Goal: Find specific page/section: Find specific page/section

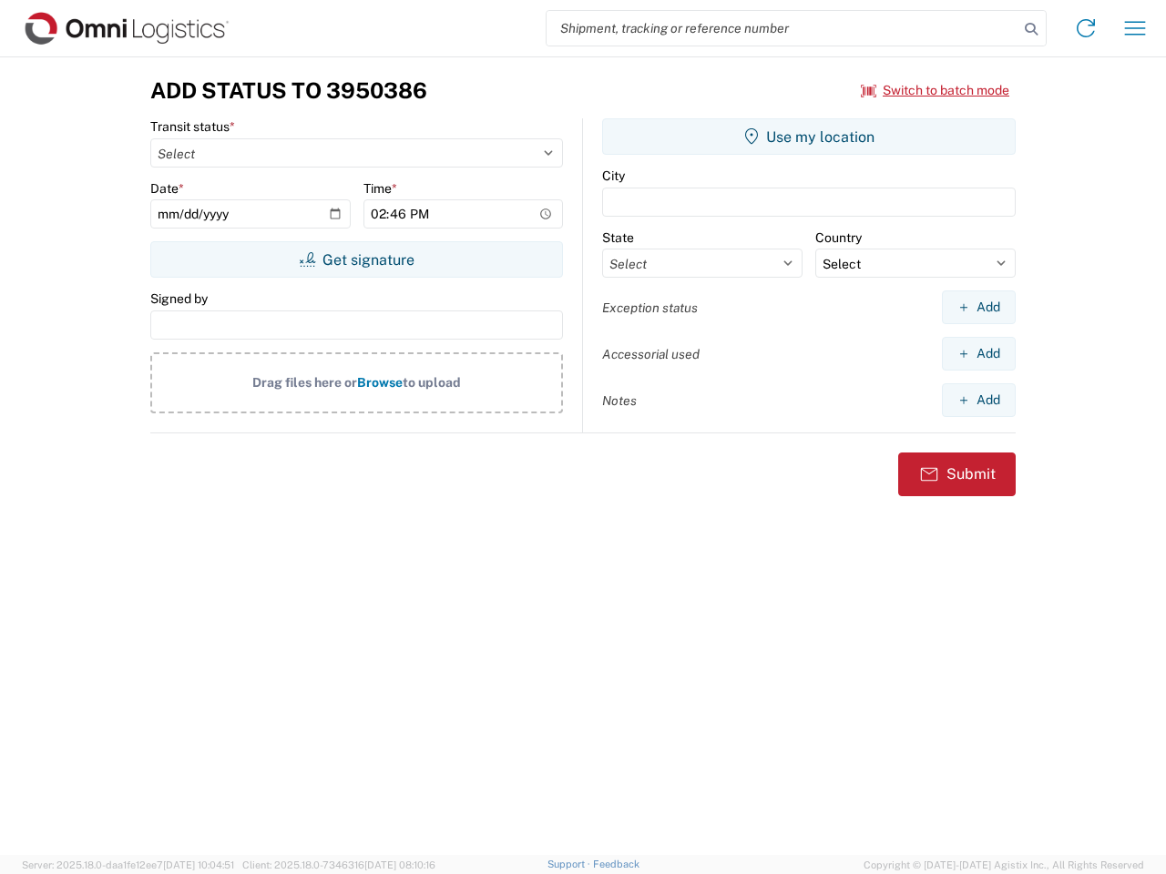
click at [782, 28] on input "search" at bounding box center [782, 28] width 472 height 35
click at [1031, 29] on icon at bounding box center [1030, 28] width 25 height 25
click at [1085, 28] on icon at bounding box center [1085, 28] width 29 height 29
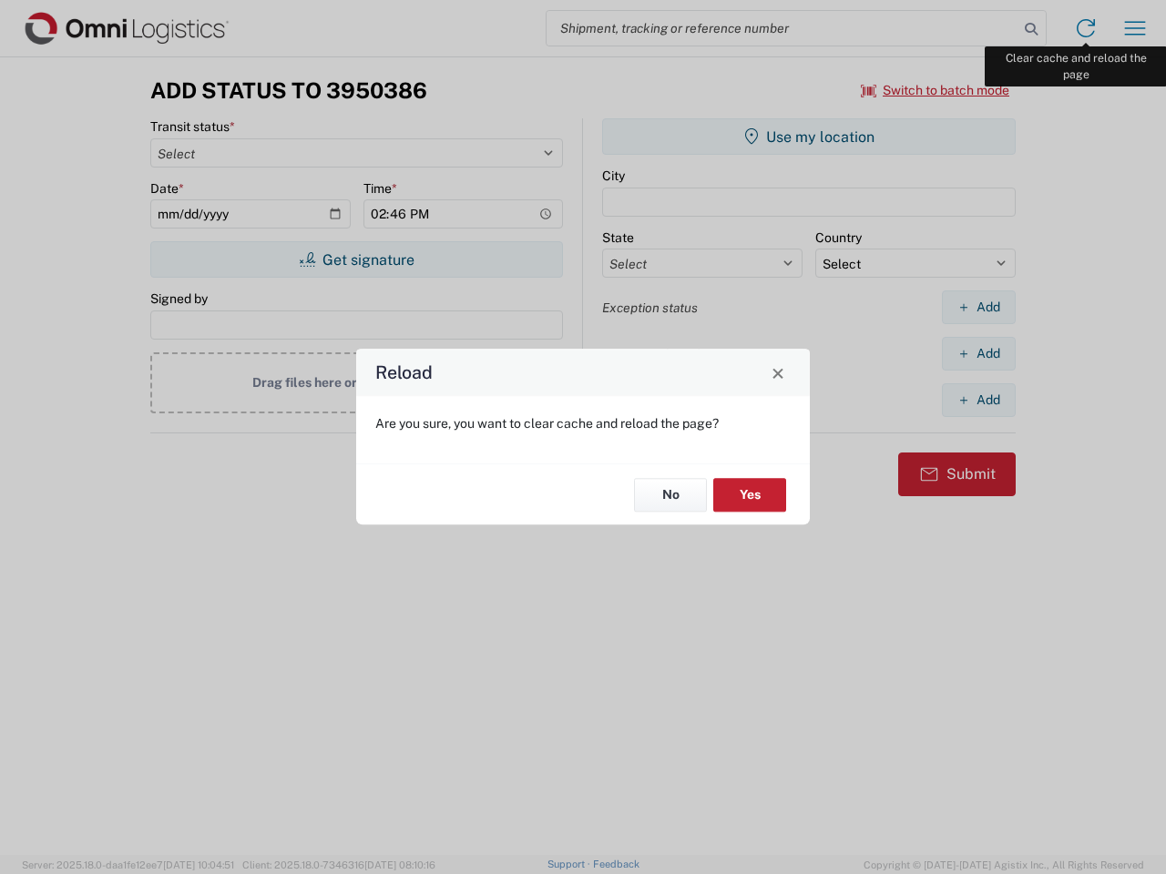
click at [1135, 28] on div "Reload Are you sure, you want to clear cache and reload the page? No Yes" at bounding box center [583, 437] width 1166 height 874
click at [935, 90] on div "Reload Are you sure, you want to clear cache and reload the page? No Yes" at bounding box center [583, 437] width 1166 height 874
click at [356, 260] on div "Reload Are you sure, you want to clear cache and reload the page? No Yes" at bounding box center [583, 437] width 1166 height 874
click at [809, 137] on div "Reload Are you sure, you want to clear cache and reload the page? No Yes" at bounding box center [583, 437] width 1166 height 874
click at [978, 307] on div "Reload Are you sure, you want to clear cache and reload the page? No Yes" at bounding box center [583, 437] width 1166 height 874
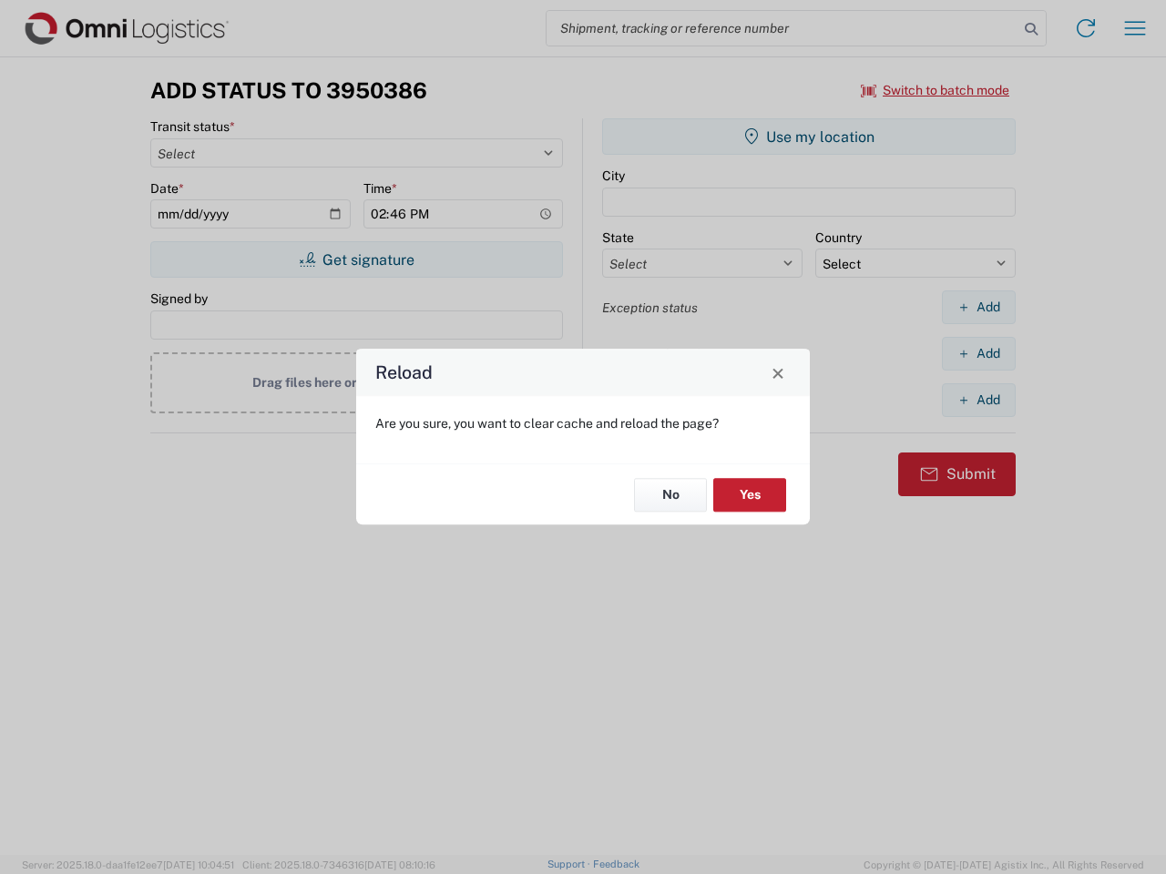
click at [978, 353] on div "Reload Are you sure, you want to clear cache and reload the page? No Yes" at bounding box center [583, 437] width 1166 height 874
click at [978, 400] on div "Reload Are you sure, you want to clear cache and reload the page? No Yes" at bounding box center [583, 437] width 1166 height 874
